Goal: Use online tool/utility: Utilize a website feature to perform a specific function

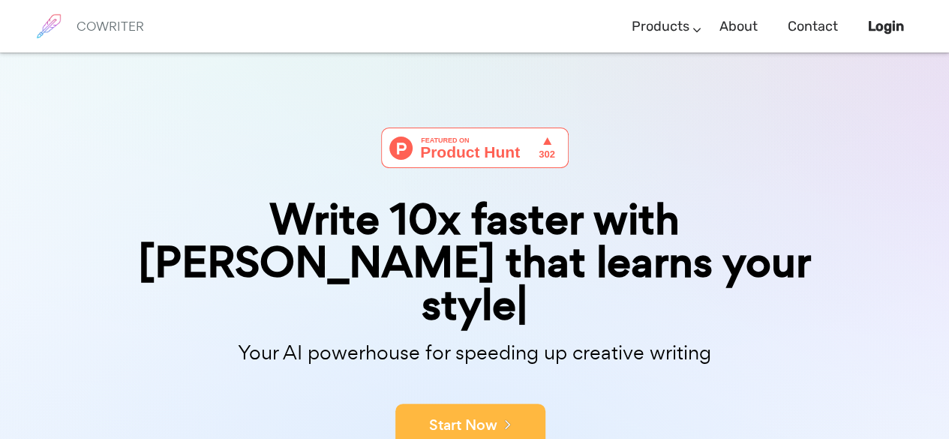
click at [459, 404] on button "Start Now" at bounding box center [471, 426] width 150 height 45
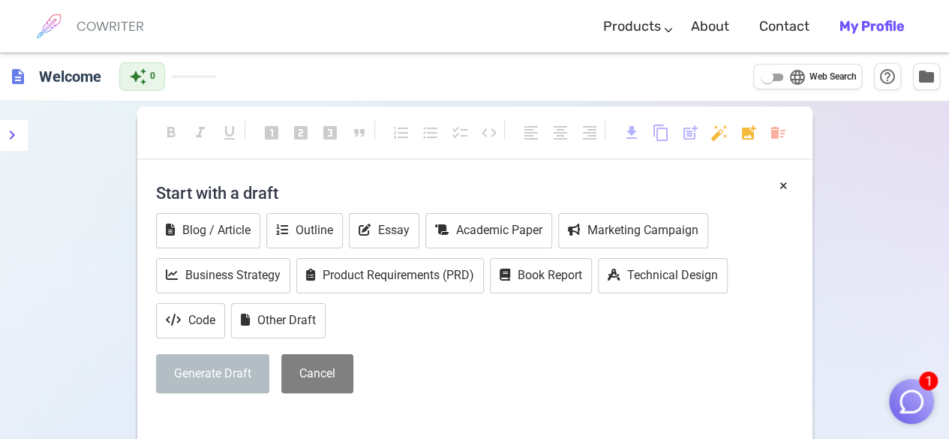
click at [299, 185] on h4 "Start with a draft" at bounding box center [475, 193] width 638 height 36
drag, startPoint x: 309, startPoint y: 182, endPoint x: 262, endPoint y: 187, distance: 47.5
click at [262, 187] on h4 "Start with a draft" at bounding box center [475, 193] width 638 height 36
click at [318, 196] on h4 "Start with a draft" at bounding box center [475, 193] width 638 height 36
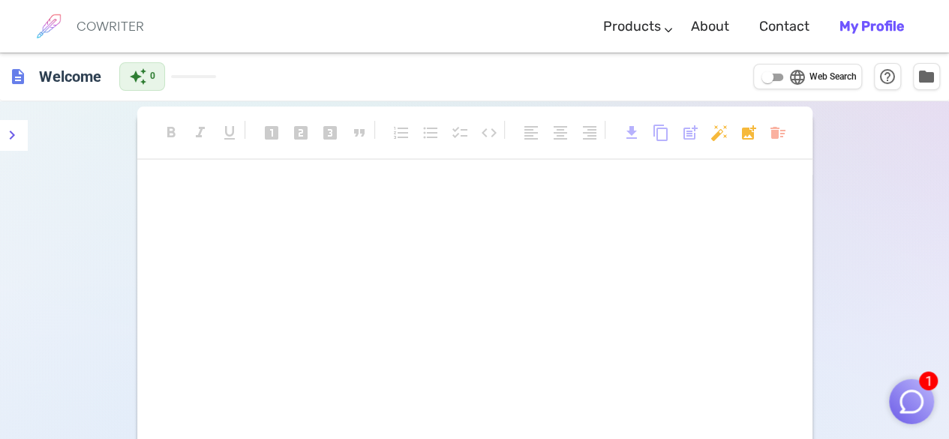
click at [227, 197] on p "﻿" at bounding box center [475, 192] width 638 height 22
click at [333, 194] on p "﻿" at bounding box center [475, 192] width 638 height 22
click at [14, 126] on icon "menu" at bounding box center [12, 135] width 18 height 18
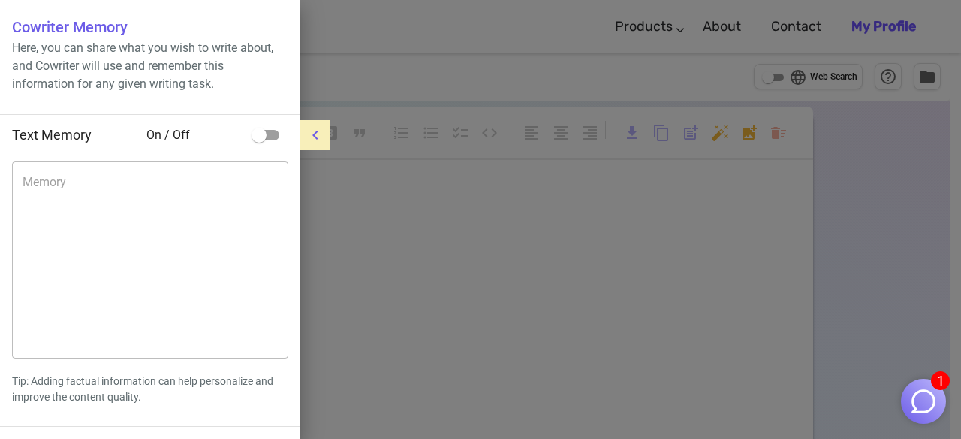
click at [263, 137] on input "checkbox" at bounding box center [259, 135] width 86 height 29
checkbox input "true"
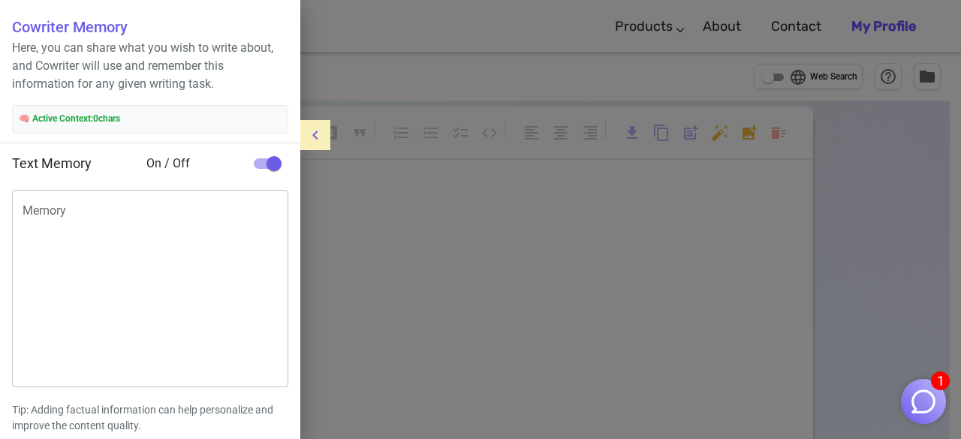
click at [64, 220] on textarea "Memory" at bounding box center [150, 288] width 255 height 173
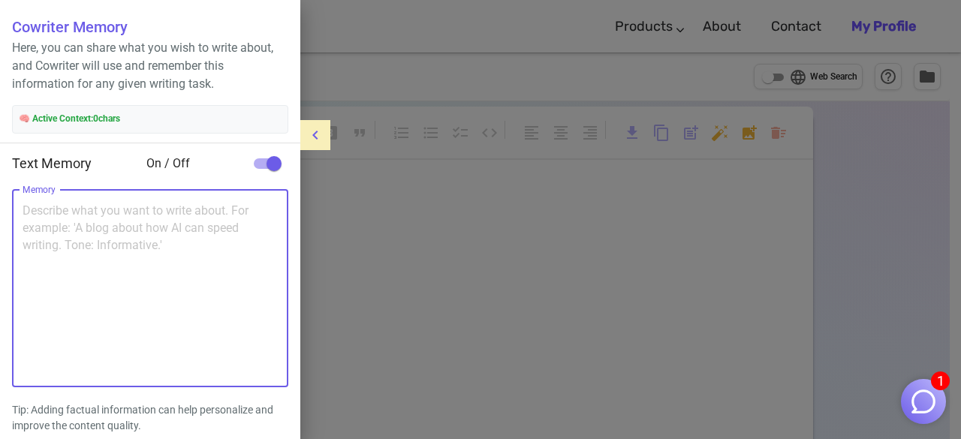
paste textarea "loremip dolo : Sitamet co adipi Elit seddoeius : te (Incid Utlabo) Etdo magnaal…"
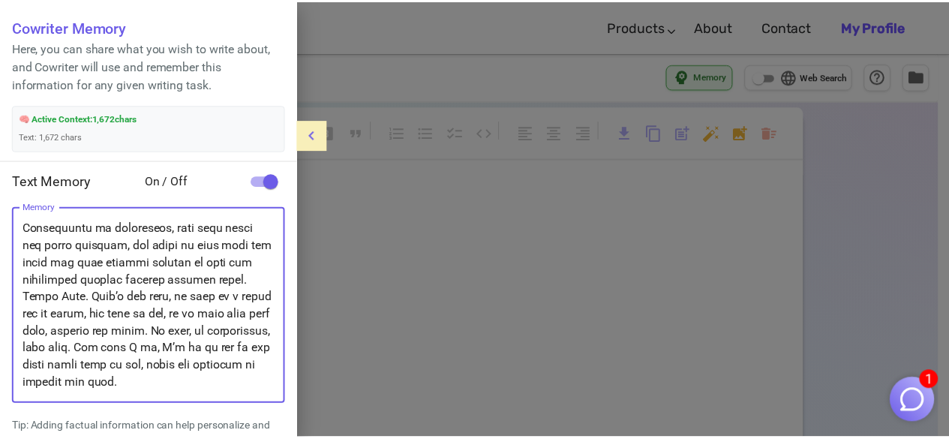
scroll to position [690, 0]
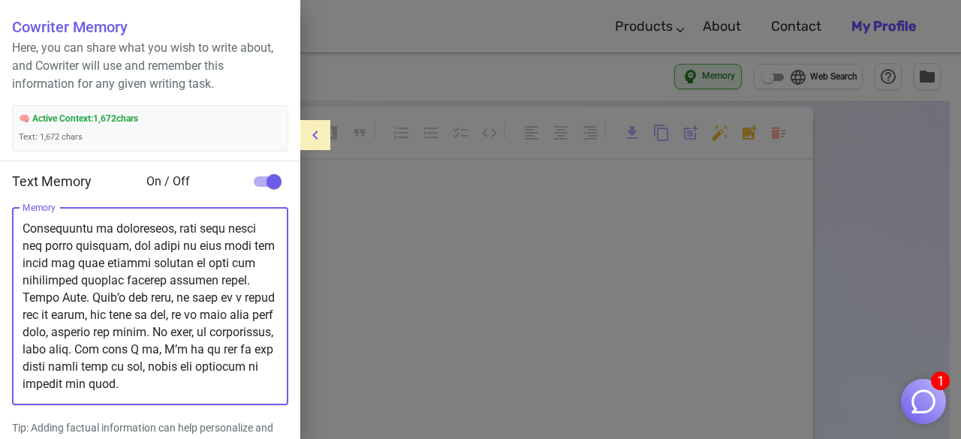
type textarea "loremip dolo : Sitamet co adipi Elit seddoeius : te (Incid Utlabo) Etdo magnaal…"
click at [425, 340] on div at bounding box center [480, 219] width 961 height 439
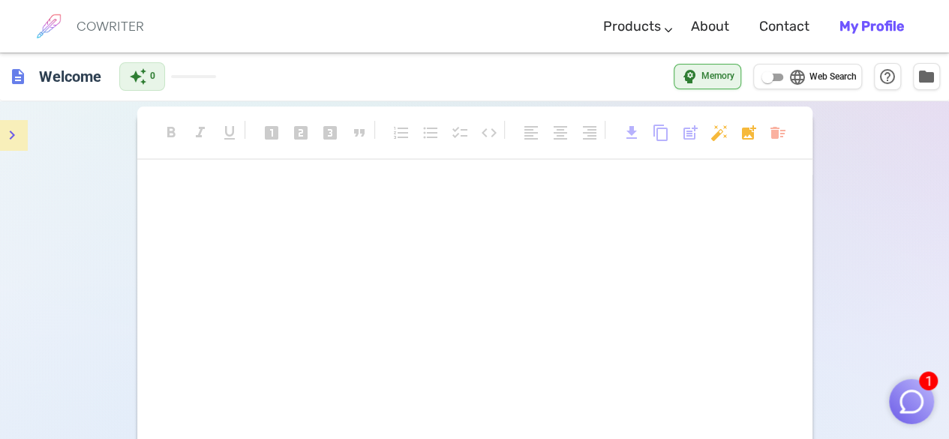
click at [302, 169] on div "format_bold format_italic format_underlined looks_one looks_two looks_3 format_…" at bounding box center [474, 141] width 675 height 68
click at [291, 196] on p "﻿" at bounding box center [475, 192] width 638 height 22
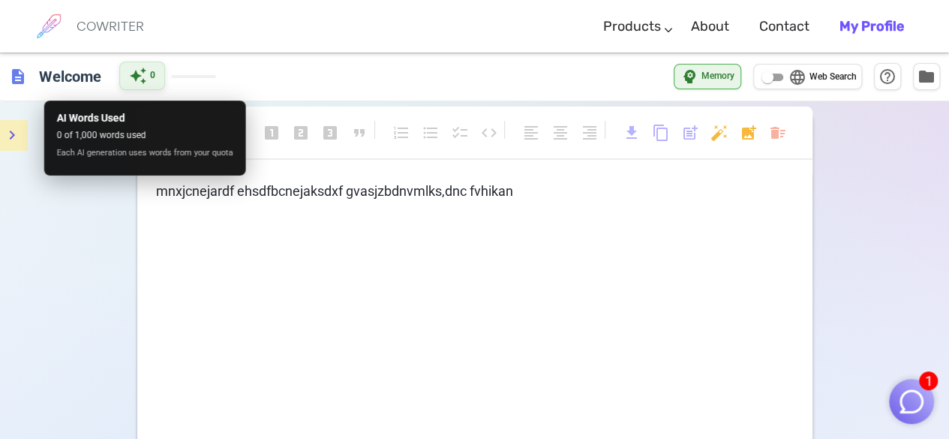
click at [152, 71] on span "0" at bounding box center [152, 75] width 5 height 15
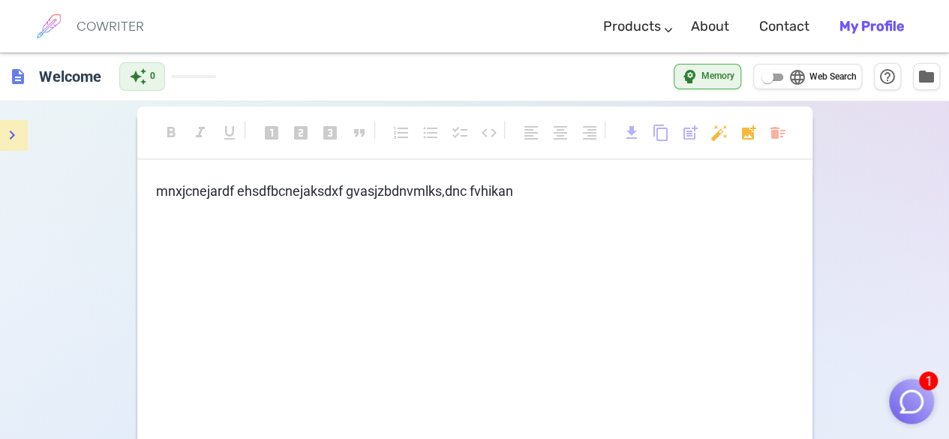
click at [188, 77] on span at bounding box center [193, 76] width 45 height 3
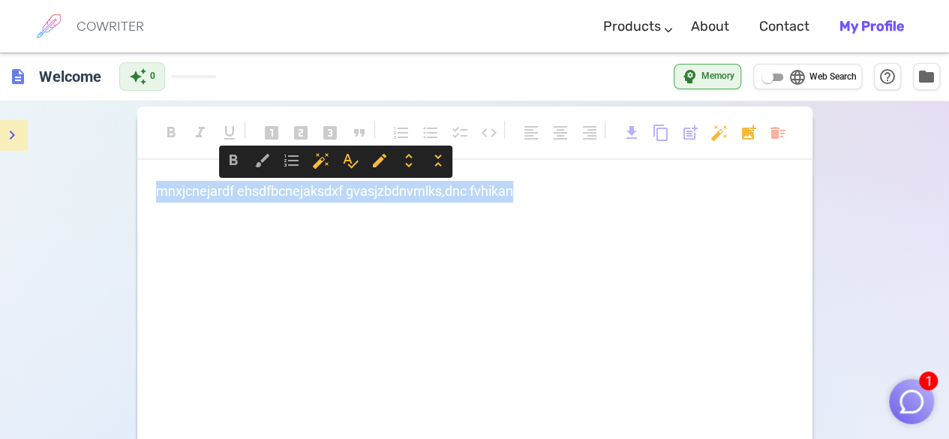
drag, startPoint x: 539, startPoint y: 194, endPoint x: 122, endPoint y: 167, distance: 417.4
click at [122, 167] on div "format_bold format_italic format_underlined looks_one looks_two looks_3 format_…" at bounding box center [474, 358] width 949 height 514
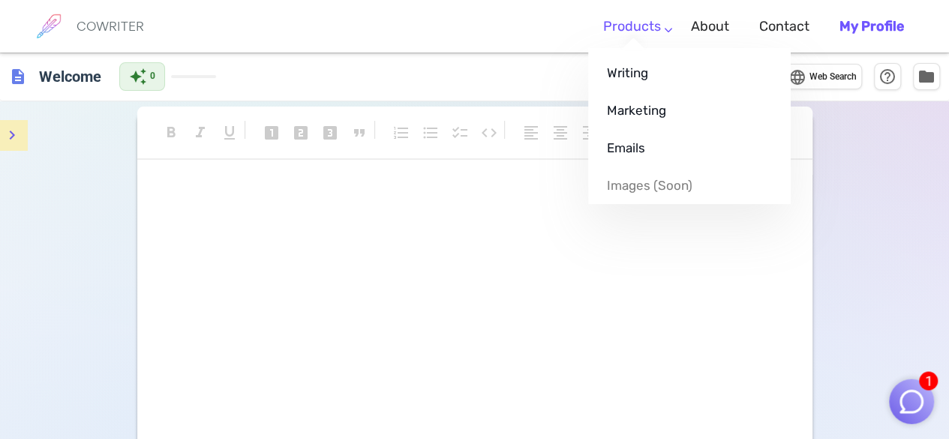
click at [654, 29] on link "Products" at bounding box center [632, 27] width 58 height 44
click at [648, 71] on link "Writing" at bounding box center [689, 73] width 203 height 38
click at [633, 48] on ul "Writing Marketing Emails Images (soon)" at bounding box center [689, 126] width 203 height 156
click at [627, 76] on link "Writing" at bounding box center [689, 73] width 203 height 38
click at [695, 78] on link "Writing" at bounding box center [689, 73] width 203 height 38
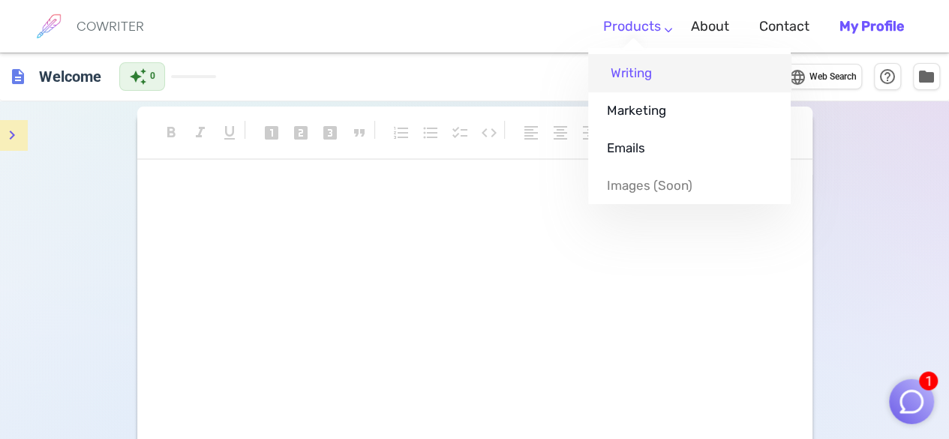
click at [695, 78] on link "Writing" at bounding box center [689, 73] width 203 height 38
